Goal: Find specific page/section: Find specific page/section

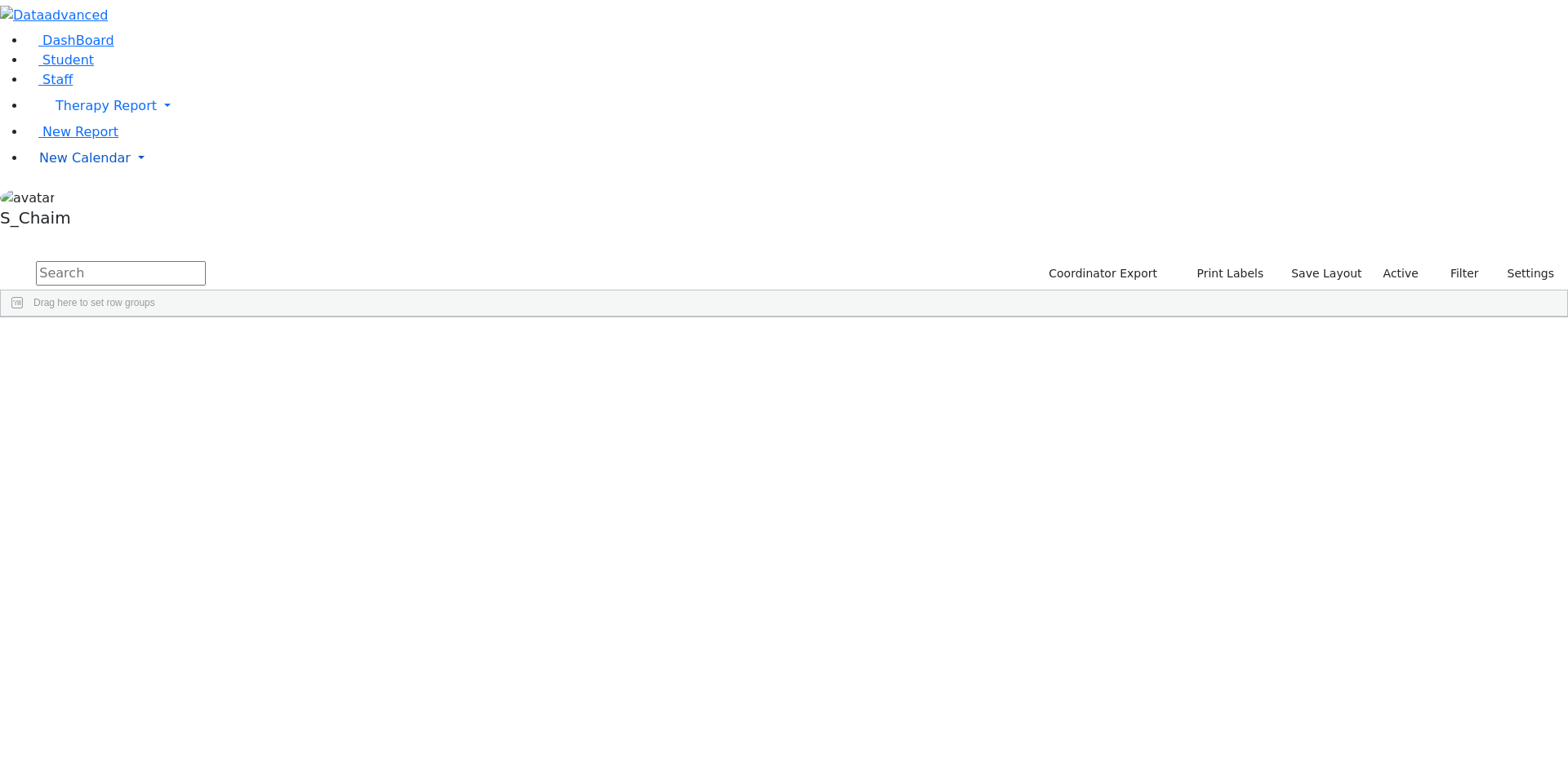
click at [73, 166] on span "New Calendar" at bounding box center [85, 158] width 92 height 16
click at [83, 198] on span "Calendar" at bounding box center [64, 190] width 58 height 16
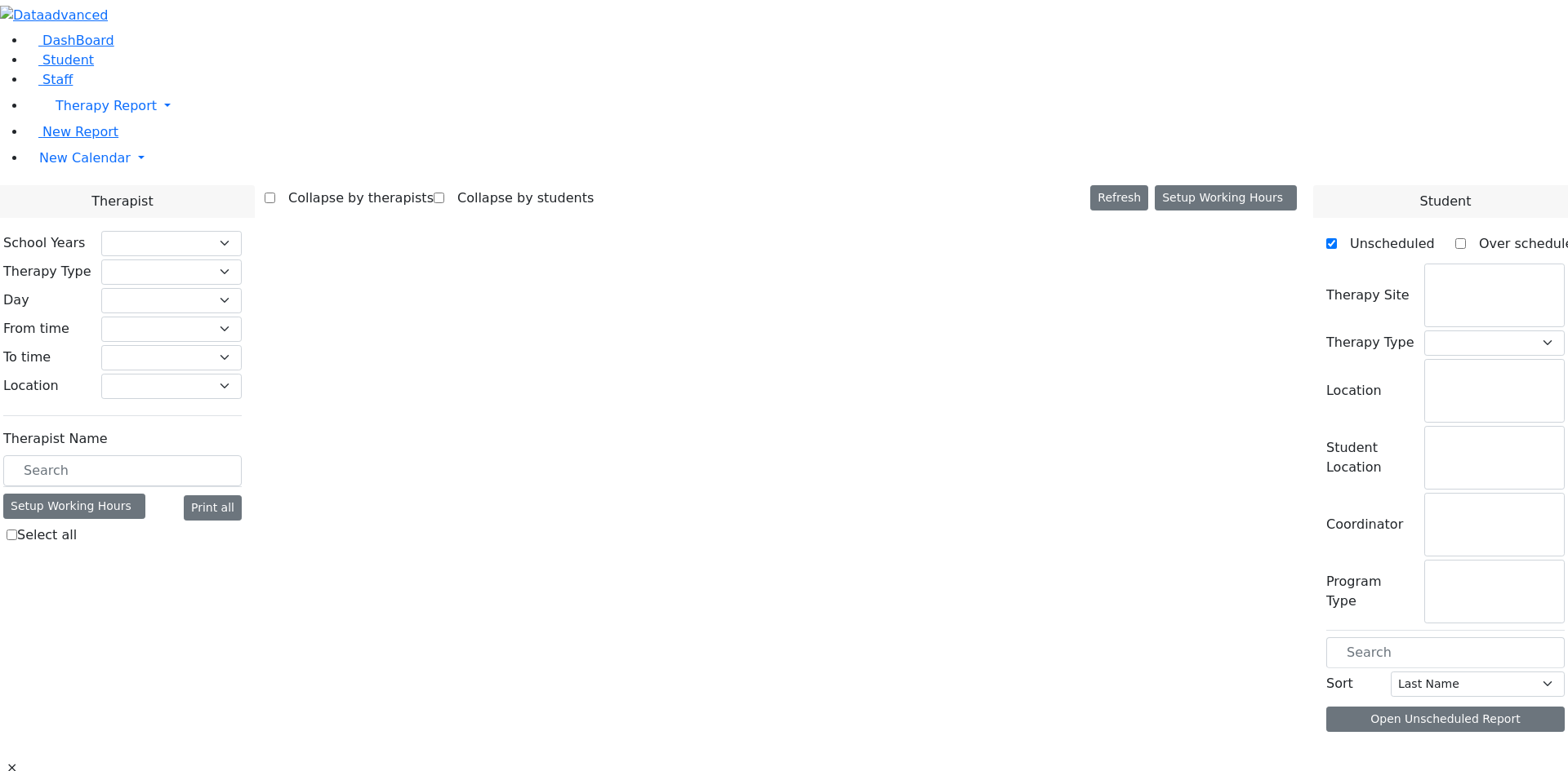
checkbox input "false"
select select "212"
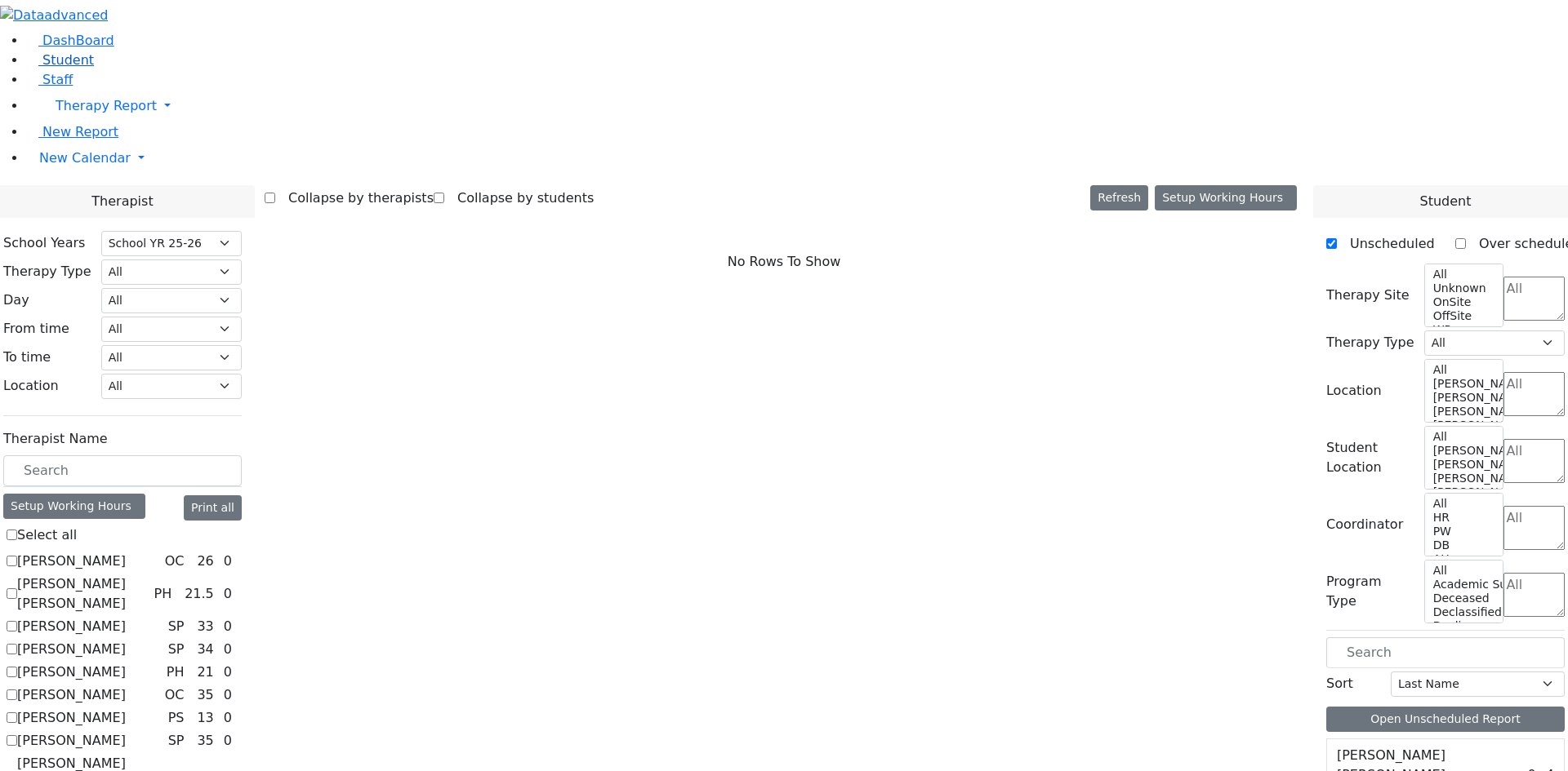
click at [90, 68] on link "Student" at bounding box center [59, 60] width 68 height 16
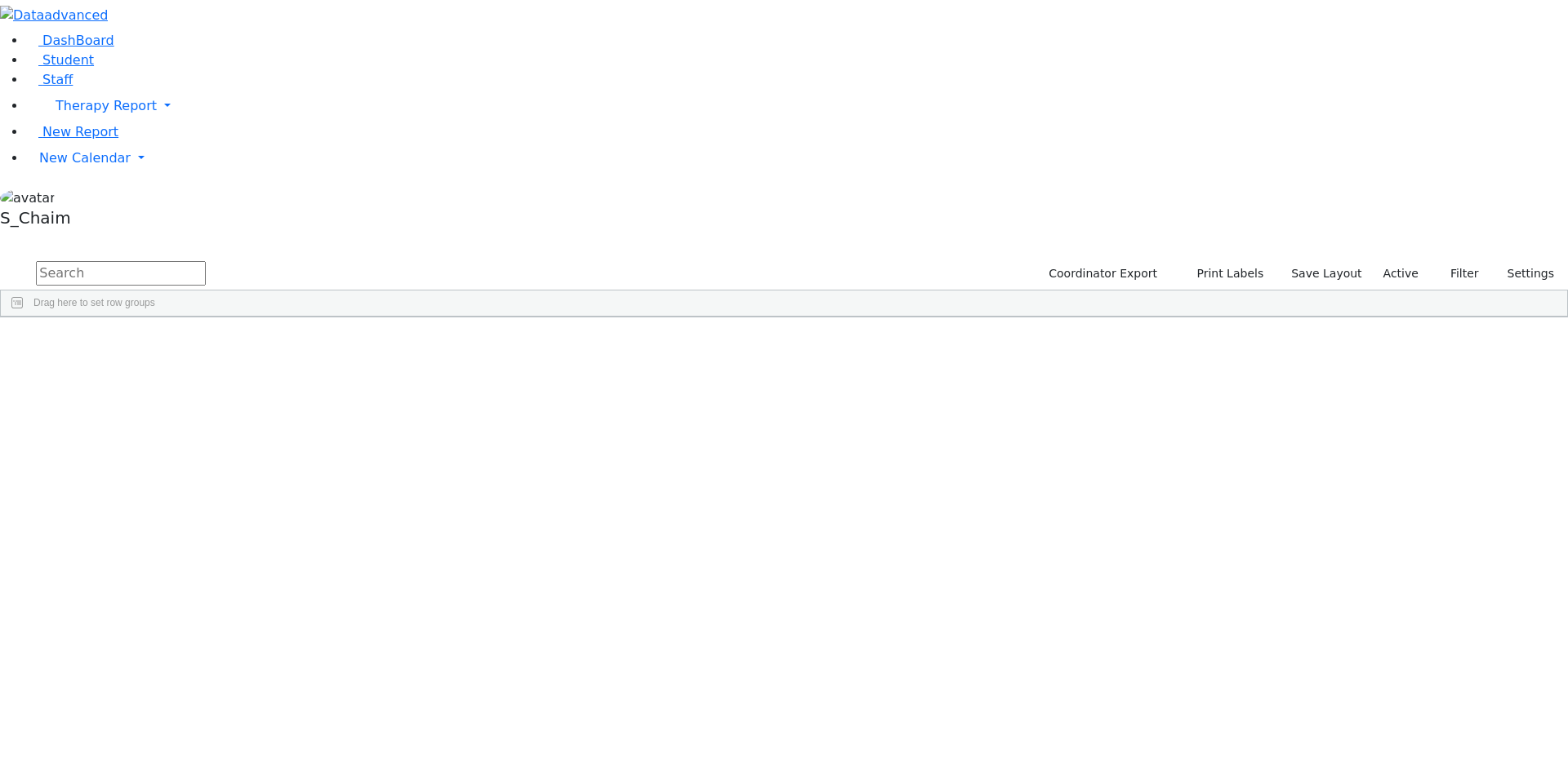
click at [853, 324] on span "Site" at bounding box center [845, 330] width 18 height 12
click at [311, 539] on div "Chesky" at bounding box center [259, 550] width 103 height 23
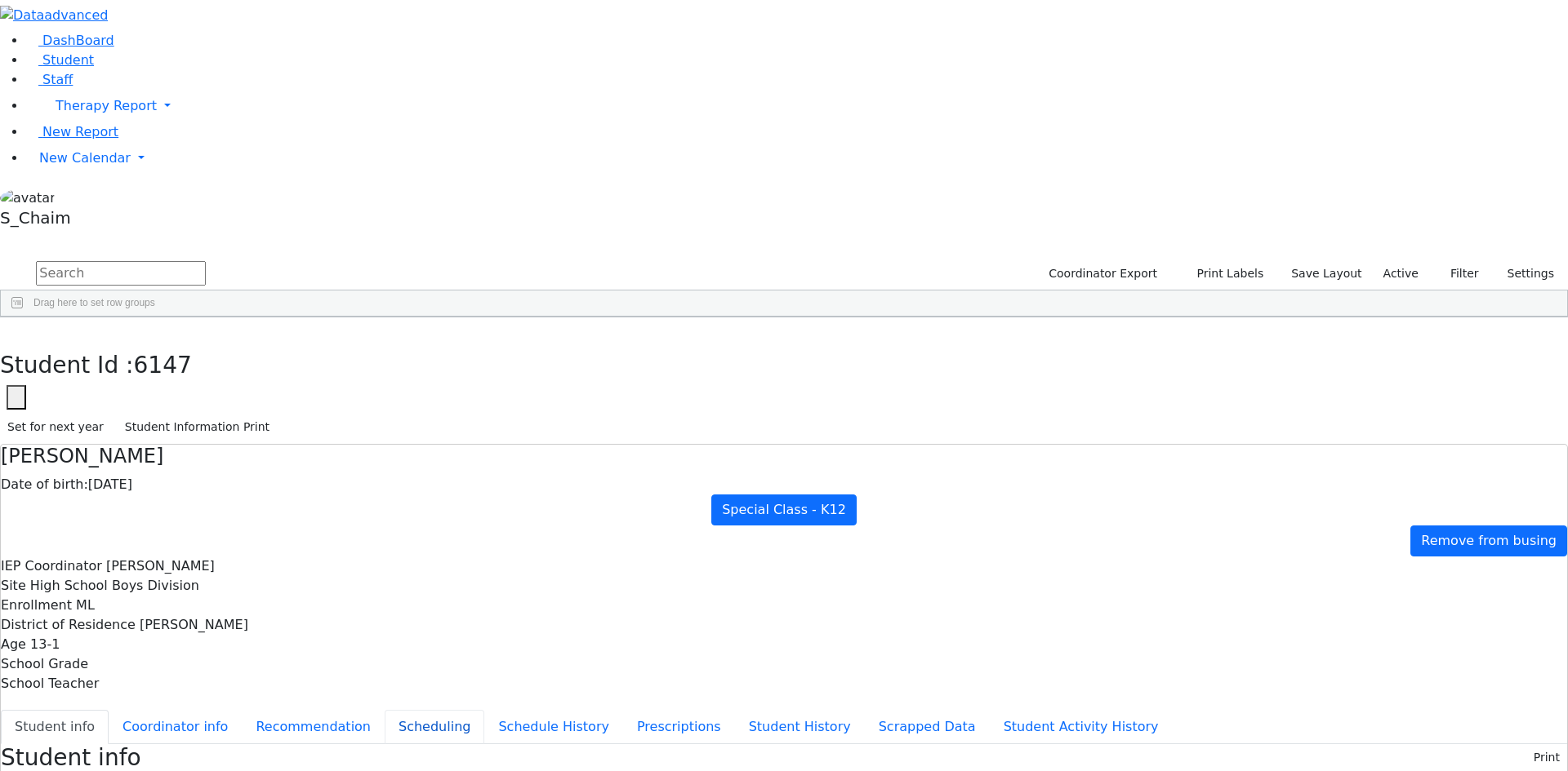
click at [394, 710] on button "Scheduling" at bounding box center [434, 727] width 99 height 34
click at [277, 414] on button "Student Information Print" at bounding box center [197, 427] width 159 height 25
click at [23, 318] on button "button" at bounding box center [12, 334] width 23 height 34
click at [311, 631] on div "[PERSON_NAME]" at bounding box center [259, 642] width 103 height 23
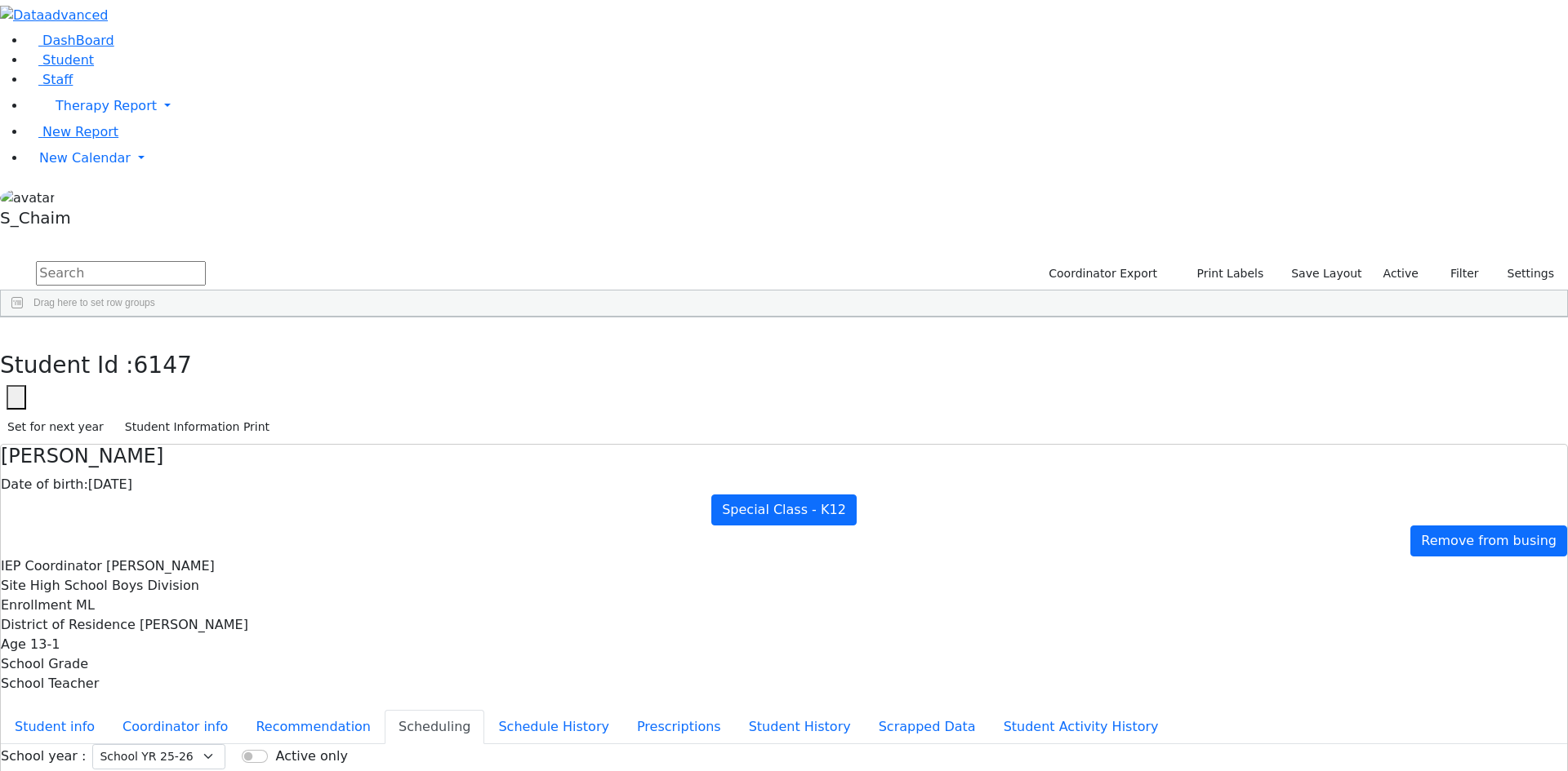
click at [311, 631] on div "[PERSON_NAME]" at bounding box center [259, 642] width 103 height 23
click at [277, 414] on button "Student Information Print" at bounding box center [197, 427] width 159 height 25
click at [23, 318] on button "button" at bounding box center [12, 334] width 23 height 34
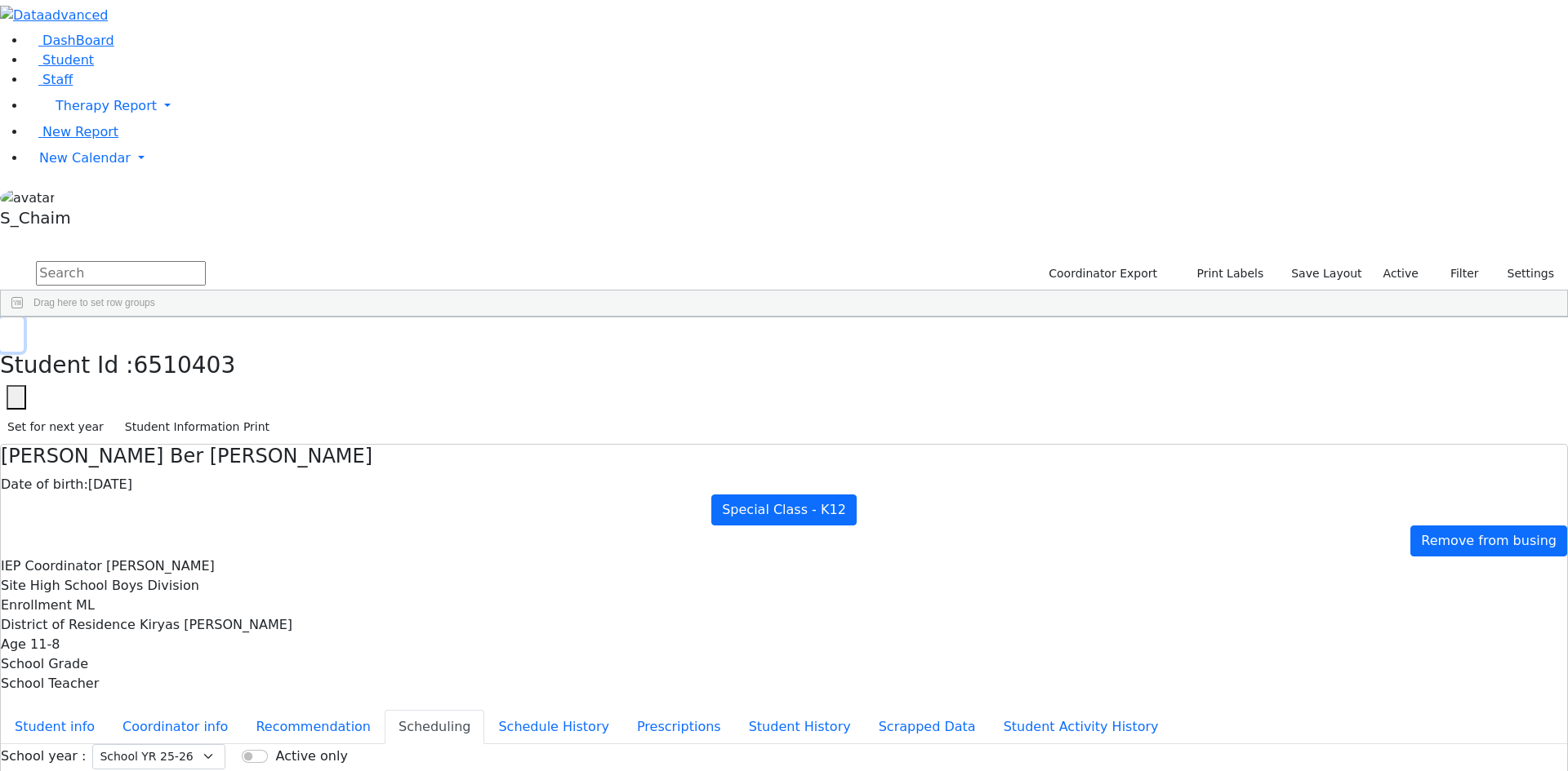
scroll to position [5795, 0]
click at [311, 490] on div "[PERSON_NAME]" at bounding box center [259, 501] width 103 height 23
click at [277, 414] on button "Student Information Print" at bounding box center [197, 427] width 159 height 25
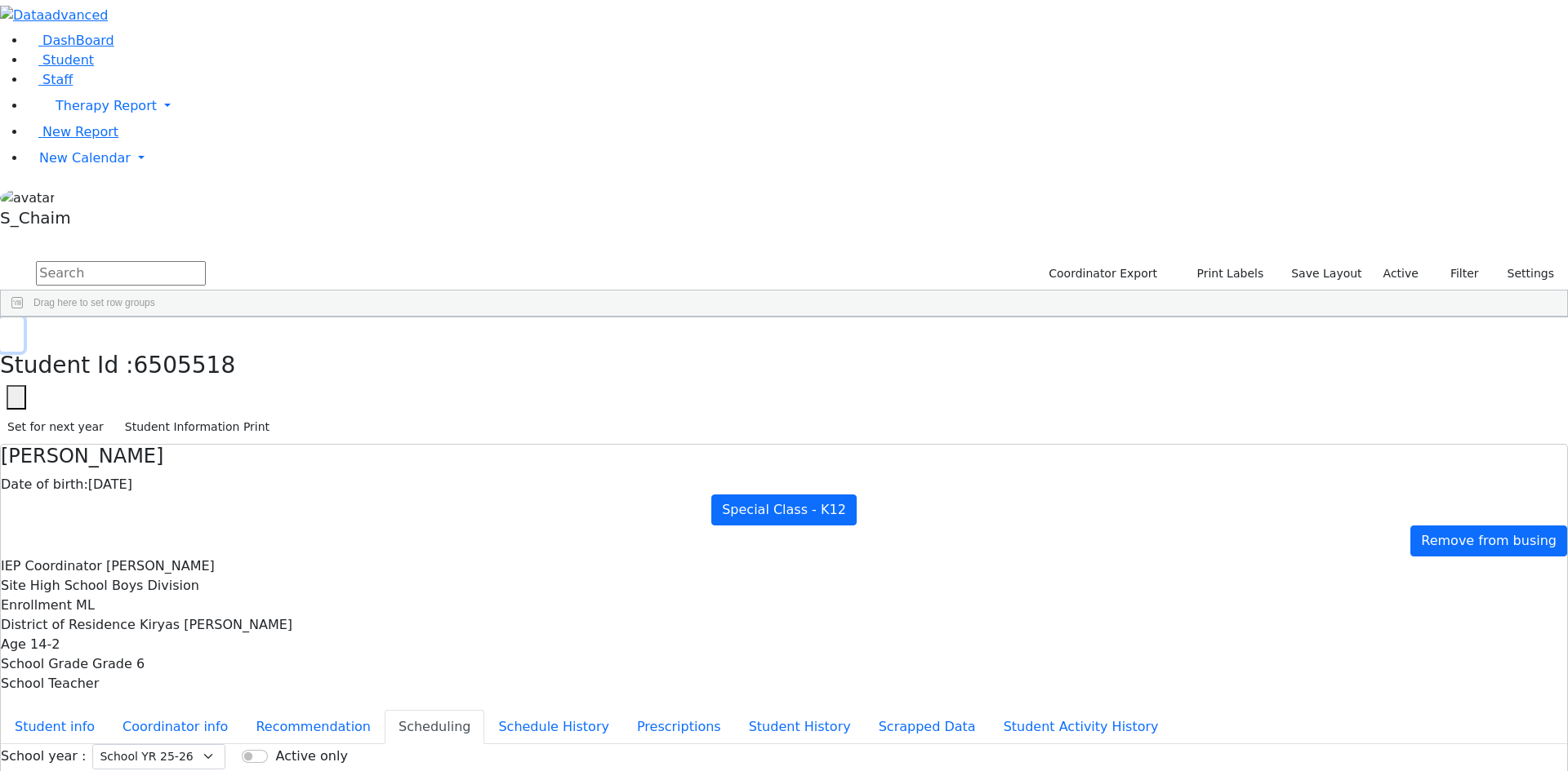
click at [8, 330] on use "button" at bounding box center [8, 330] width 0 height 0
click at [311, 582] on div "Shaye" at bounding box center [259, 593] width 103 height 23
click at [277, 414] on button "Student Information Print" at bounding box center [197, 427] width 159 height 25
click at [17, 330] on icon "button" at bounding box center [12, 335] width 9 height 10
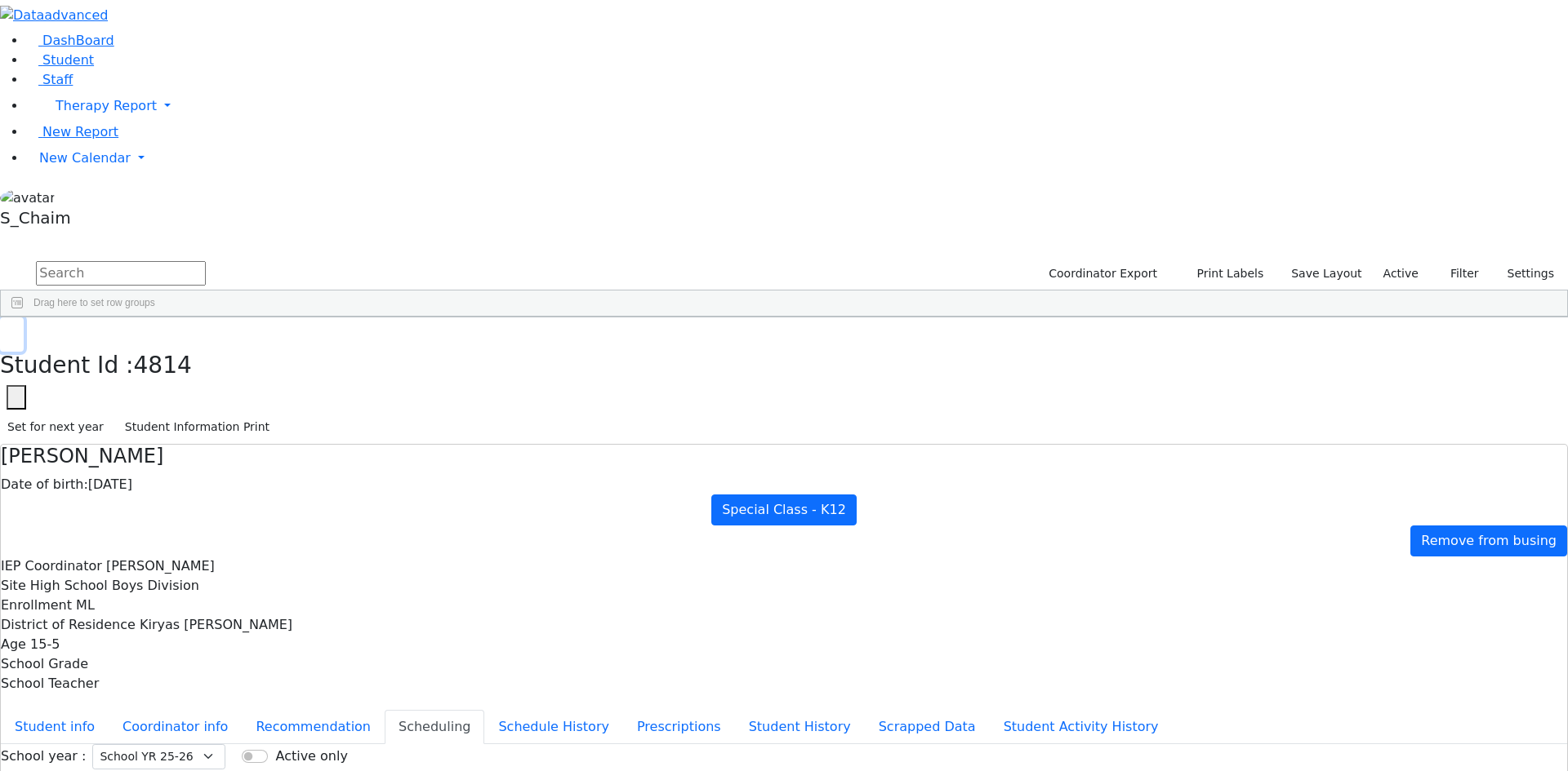
scroll to position [5958, 0]
click at [209, 578] on div "Lebovits" at bounding box center [156, 589] width 103 height 23
click at [277, 414] on button "Student Information Print" at bounding box center [197, 427] width 159 height 25
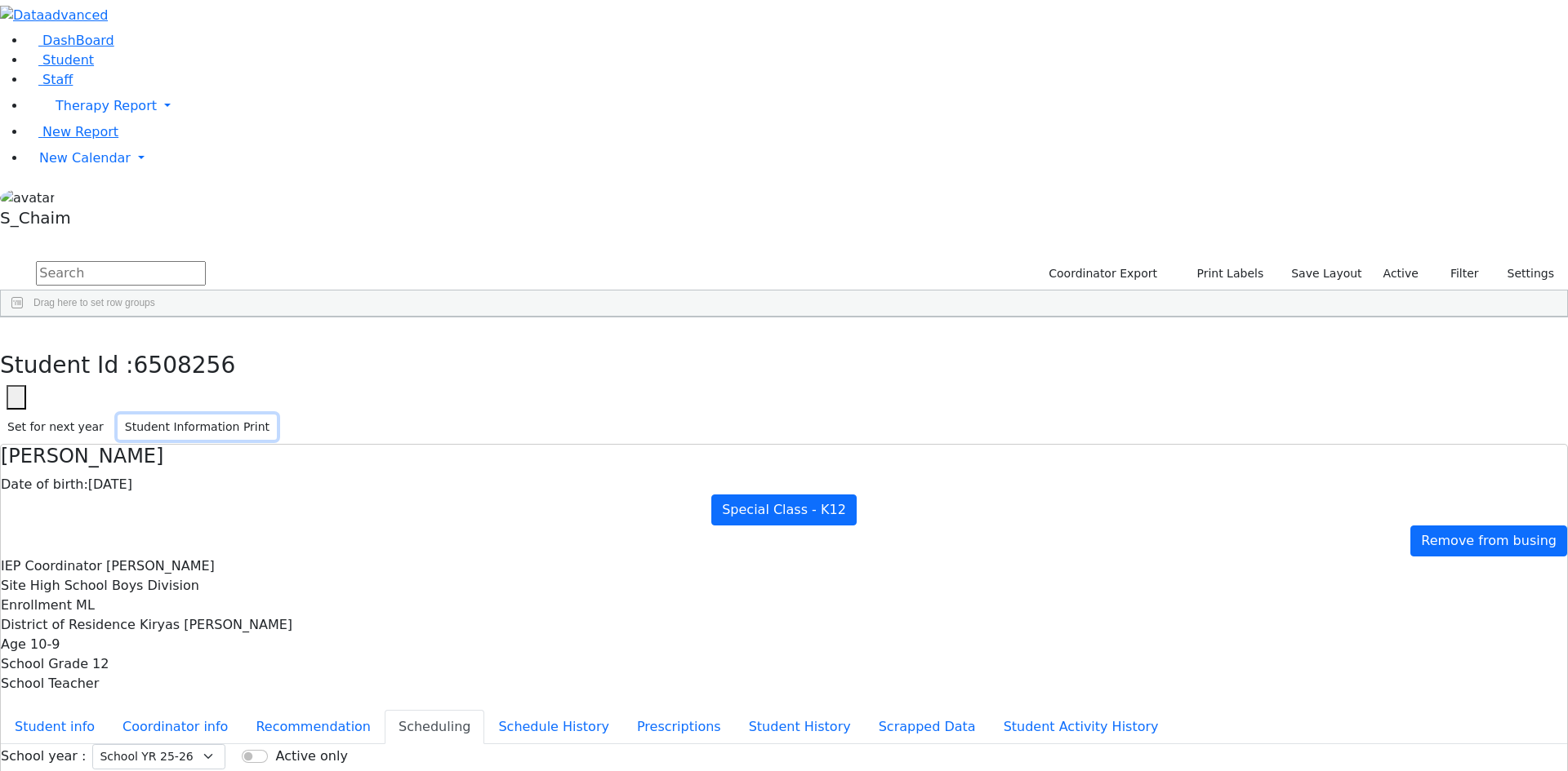
scroll to position [0, 0]
click at [8, 330] on use "button" at bounding box center [8, 330] width 0 height 0
click at [209, 602] on div "[PERSON_NAME]" at bounding box center [156, 613] width 103 height 23
click at [277, 414] on button "Student Information Print" at bounding box center [197, 427] width 159 height 25
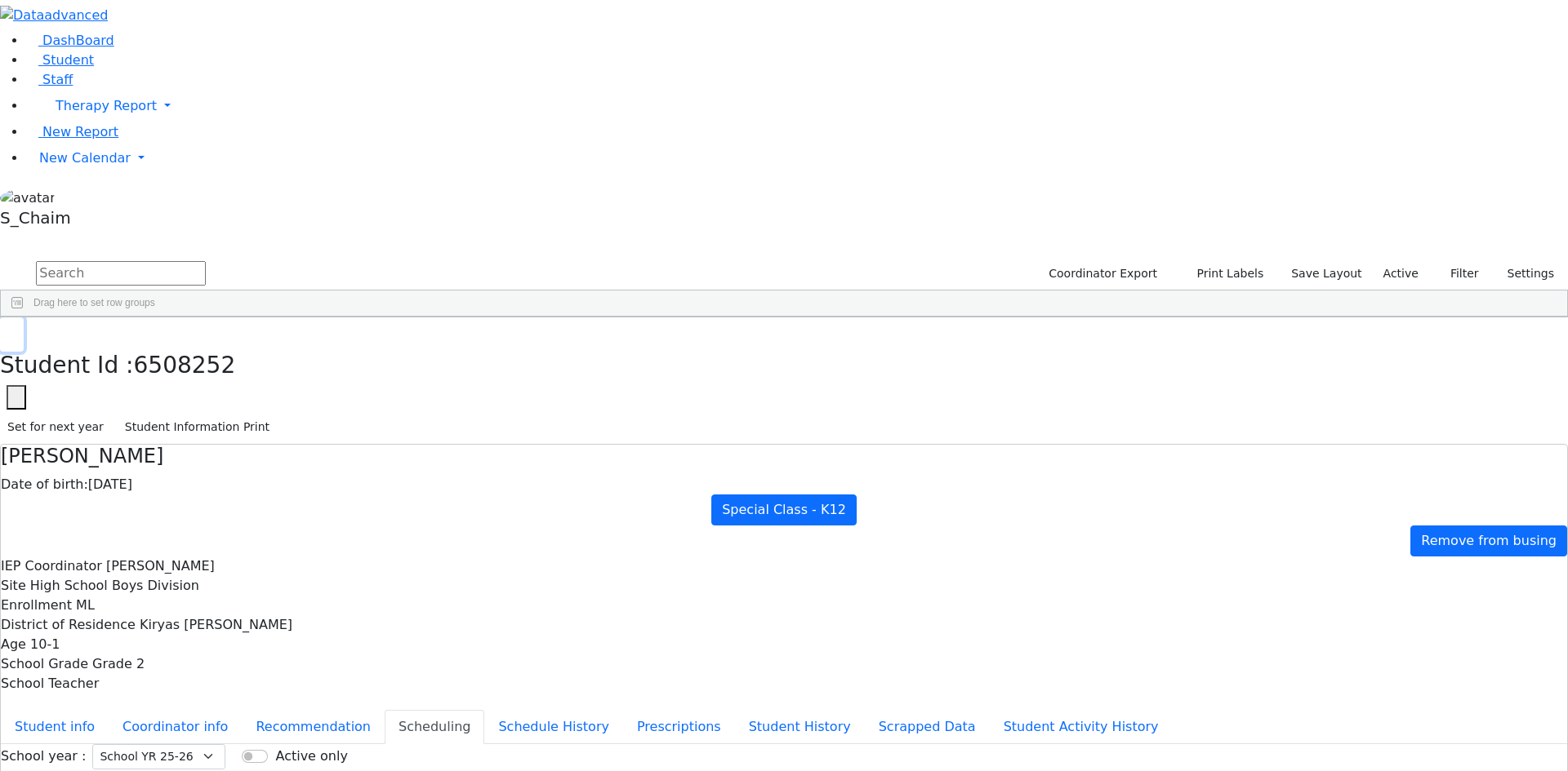
click at [17, 330] on icon "button" at bounding box center [12, 335] width 9 height 10
click at [209, 536] on div "[PERSON_NAME]" at bounding box center [156, 547] width 103 height 23
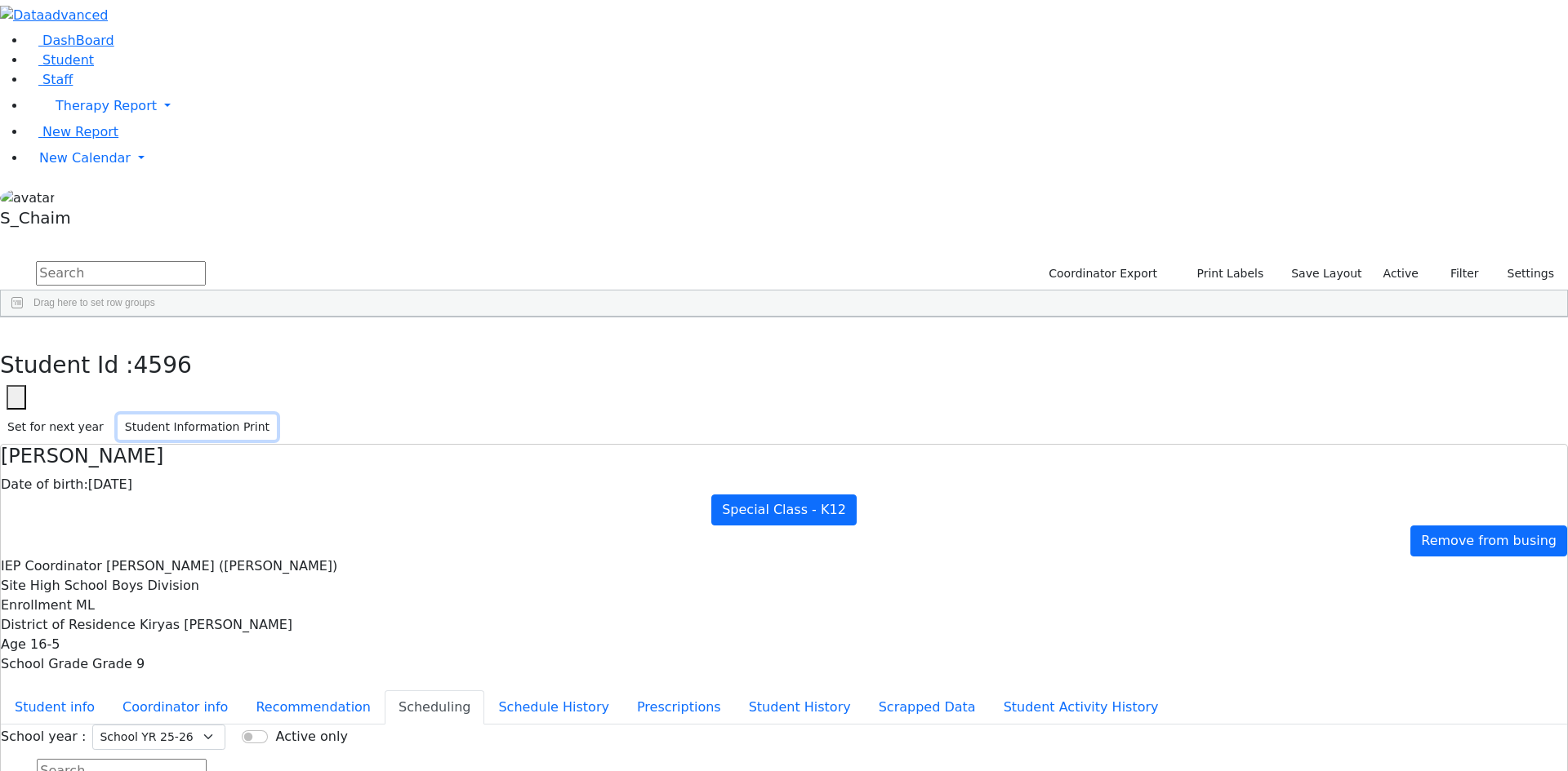
click at [277, 414] on button "Student Information Print" at bounding box center [197, 427] width 159 height 25
click at [23, 318] on button "button" at bounding box center [12, 334] width 23 height 34
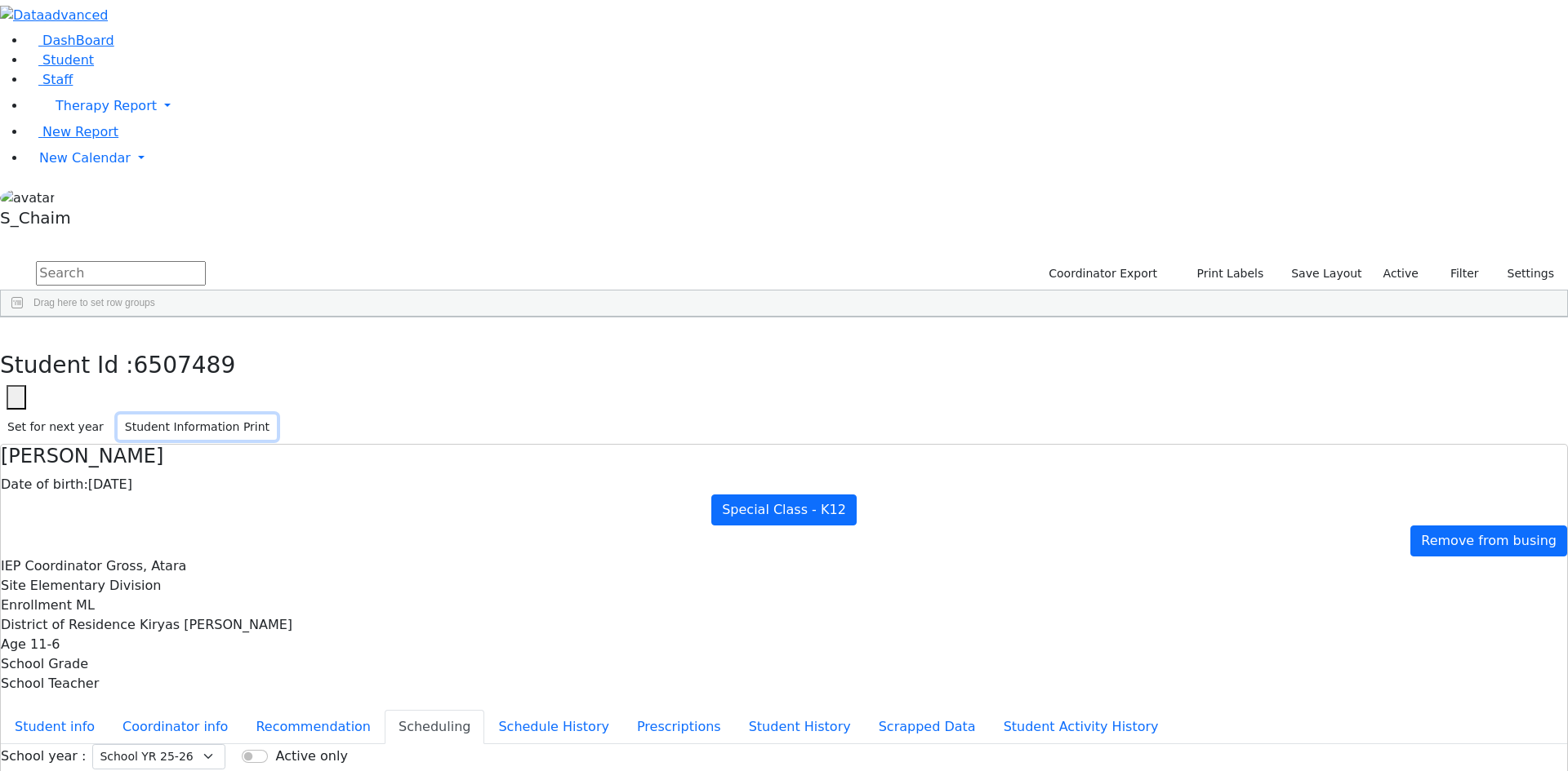
click at [277, 414] on button "Student Information Print" at bounding box center [197, 427] width 159 height 25
click at [23, 318] on button "button" at bounding box center [12, 334] width 23 height 34
click at [209, 458] on div "Feldman" at bounding box center [156, 468] width 103 height 23
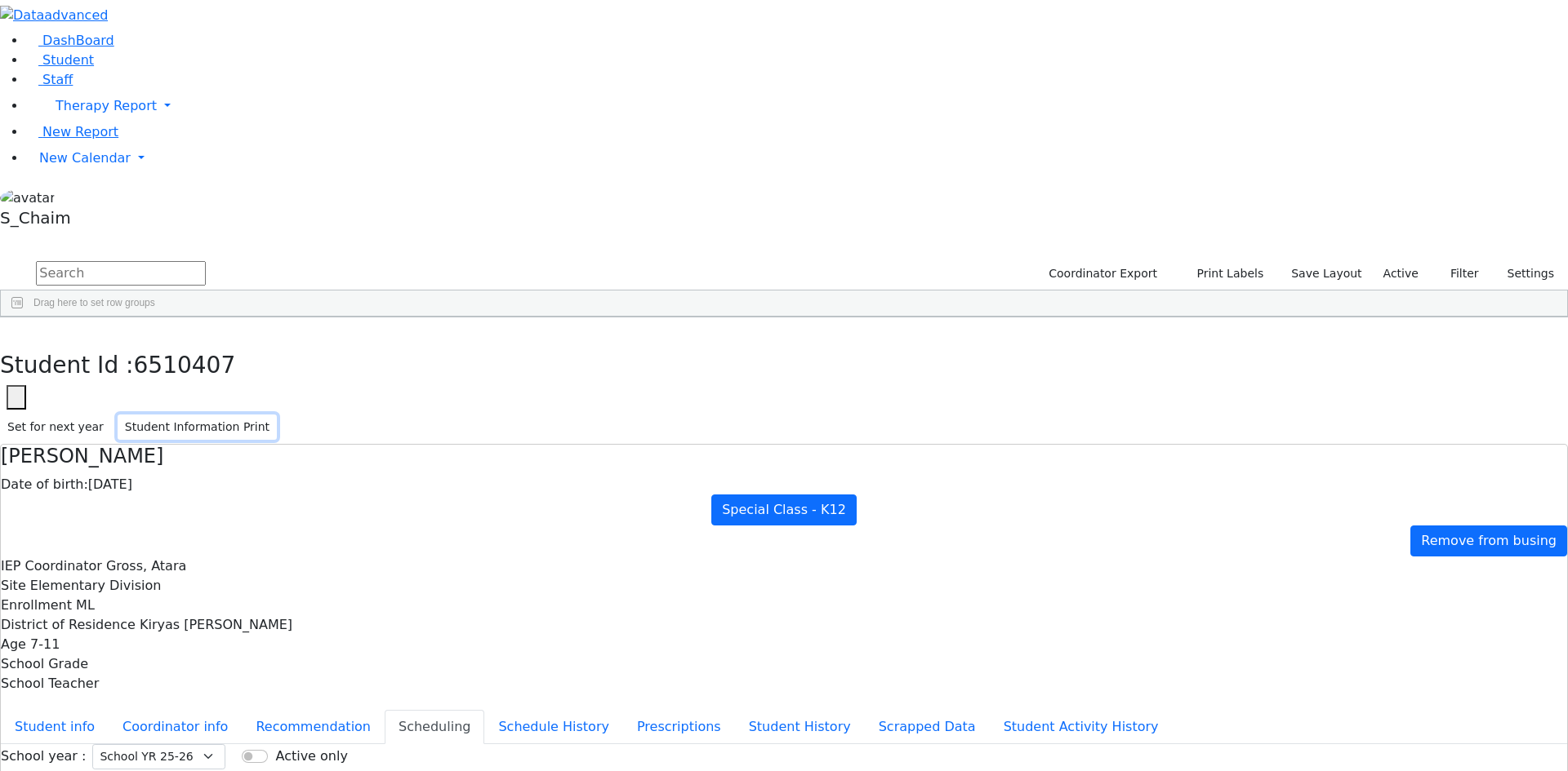
click at [277, 414] on button "Student Information Print" at bounding box center [197, 427] width 159 height 25
click at [17, 330] on icon "button" at bounding box center [12, 335] width 9 height 10
